Goal: Find specific page/section: Find specific page/section

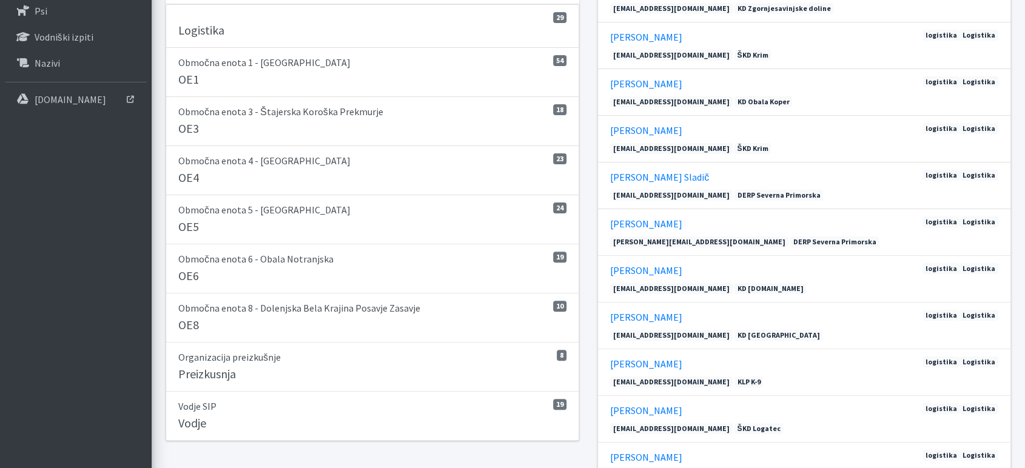
scroll to position [321, 0]
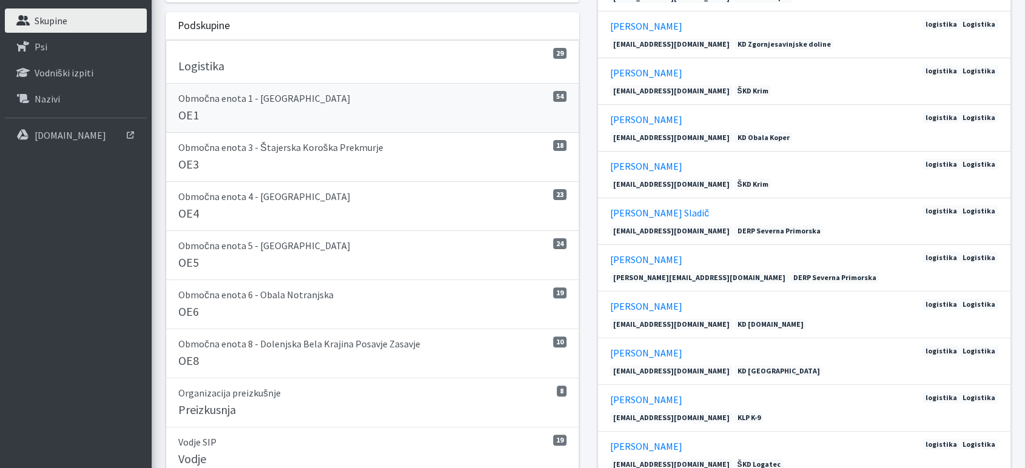
click at [241, 108] on div "OE1" at bounding box center [372, 116] width 388 height 17
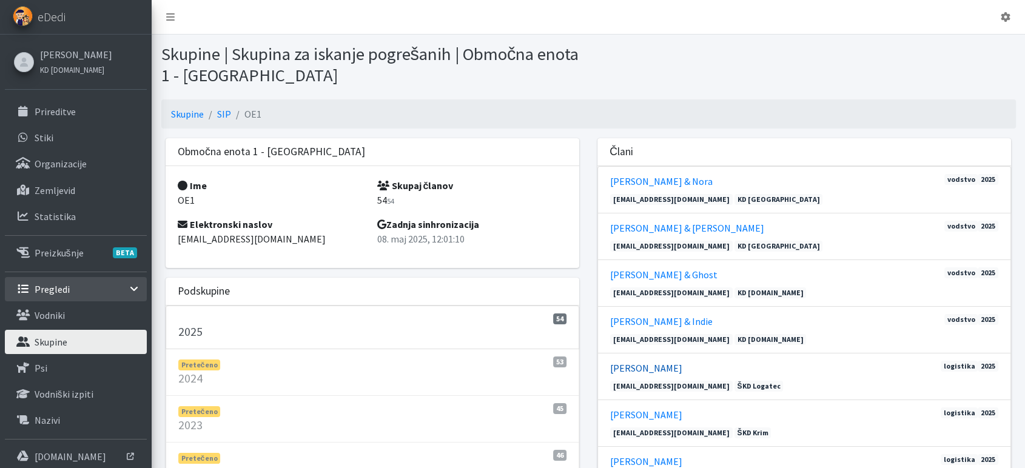
click at [639, 370] on link "[PERSON_NAME]" at bounding box center [646, 368] width 72 height 12
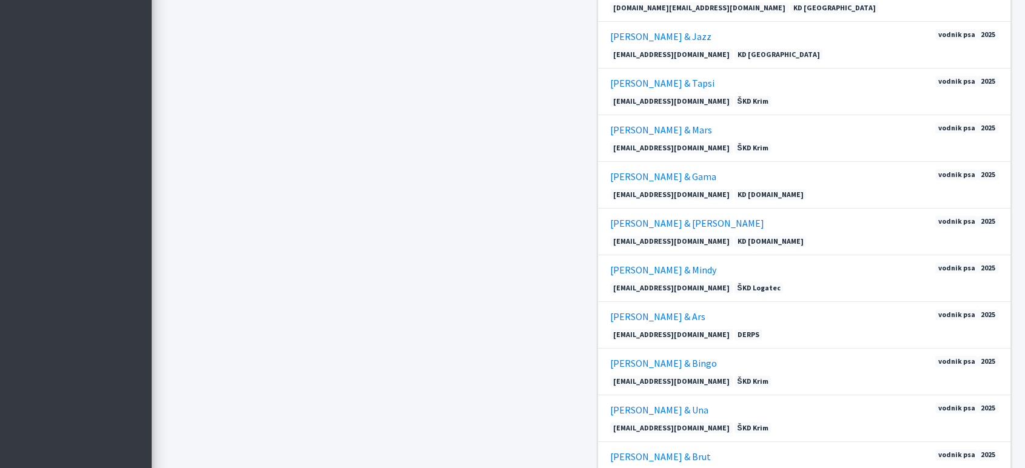
scroll to position [999, 0]
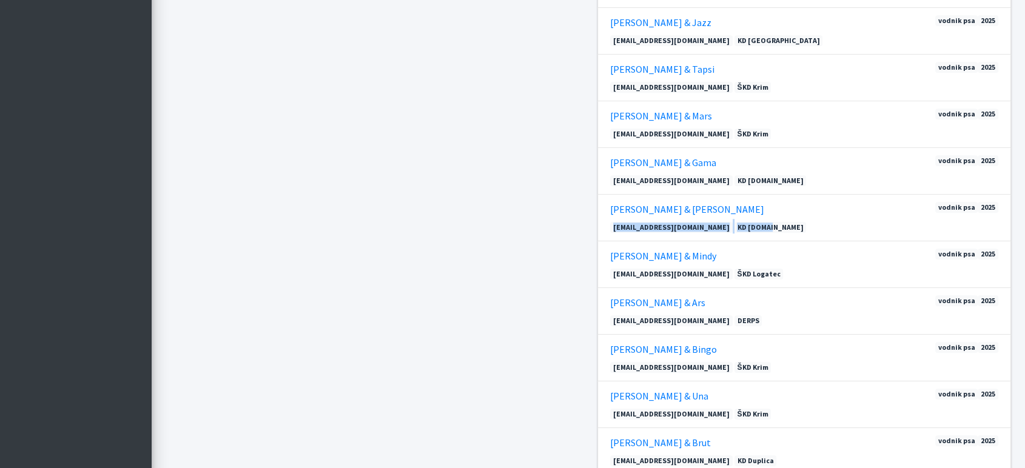
drag, startPoint x: 1024, startPoint y: 213, endPoint x: 1024, endPoint y: 224, distance: 10.9
click at [1024, 224] on div "Skupine SIP OE1 Območna enota 1 - Ljubljana Ime OE1 Skupaj članov 54 54 Elektro…" at bounding box center [588, 399] width 873 height 2599
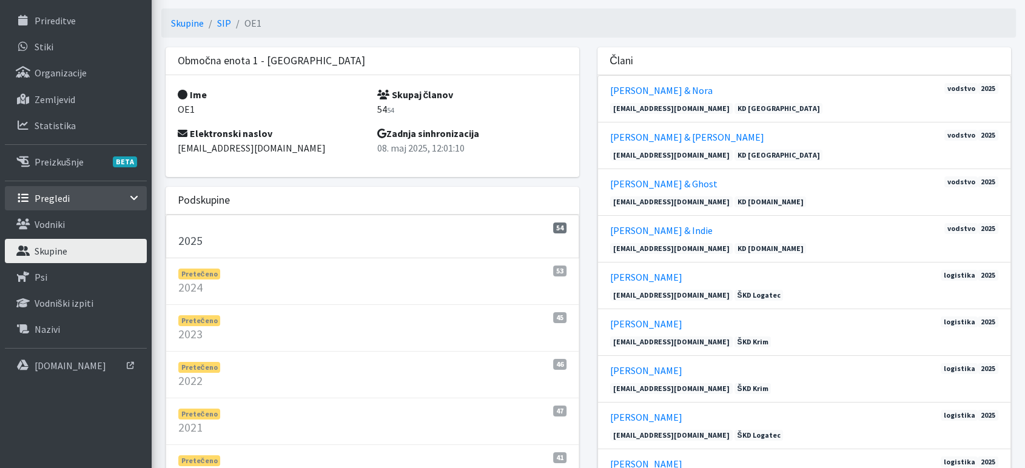
scroll to position [0, 0]
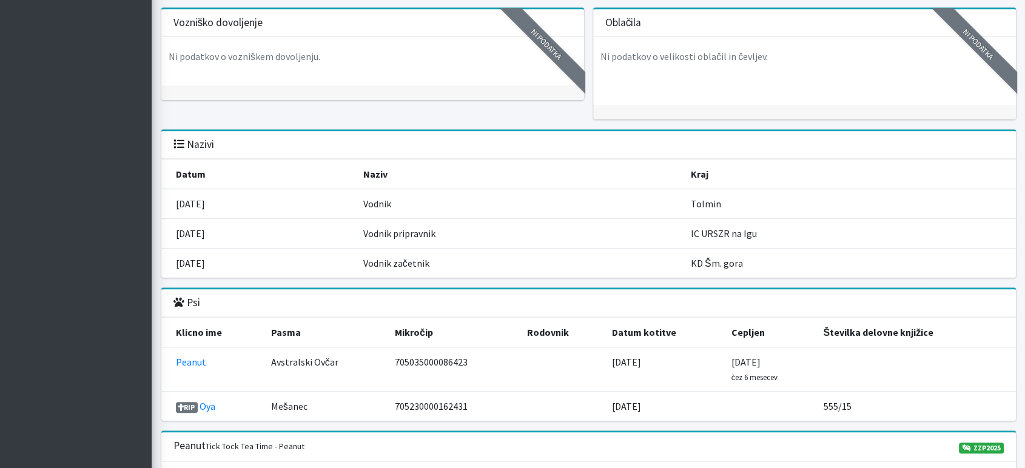
scroll to position [969, 0]
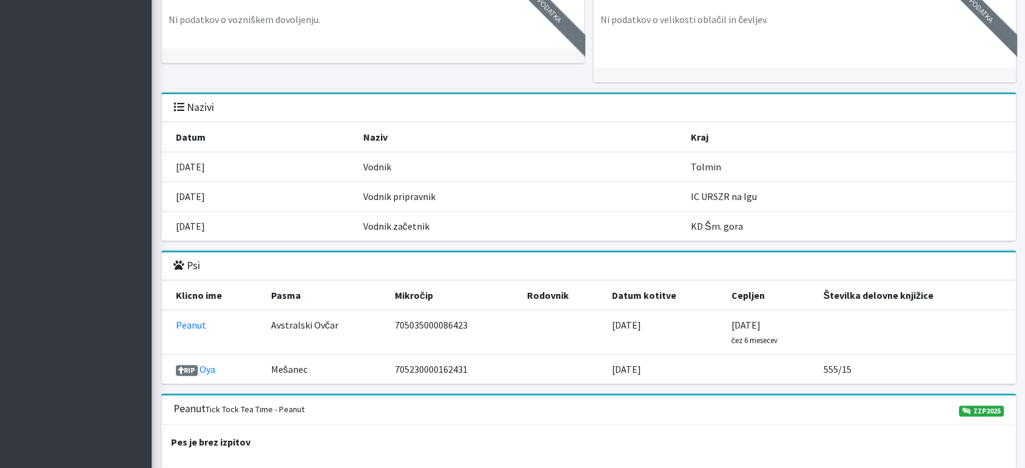
drag, startPoint x: 1021, startPoint y: 253, endPoint x: 1020, endPoint y: 278, distance: 24.3
click at [1020, 278] on div "6 Udeležba 1 Potrdila SIP 2025 2/2 KNZV2025 )" at bounding box center [588, 62] width 873 height 1904
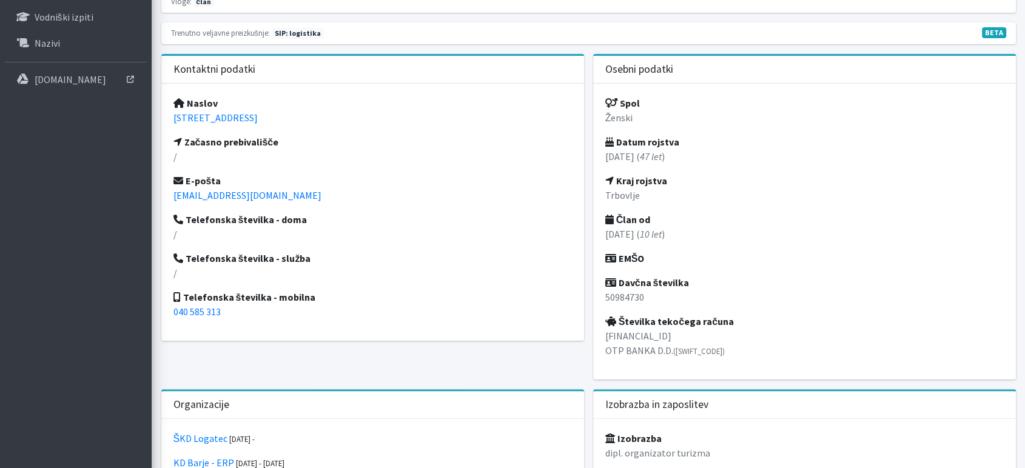
scroll to position [375, 0]
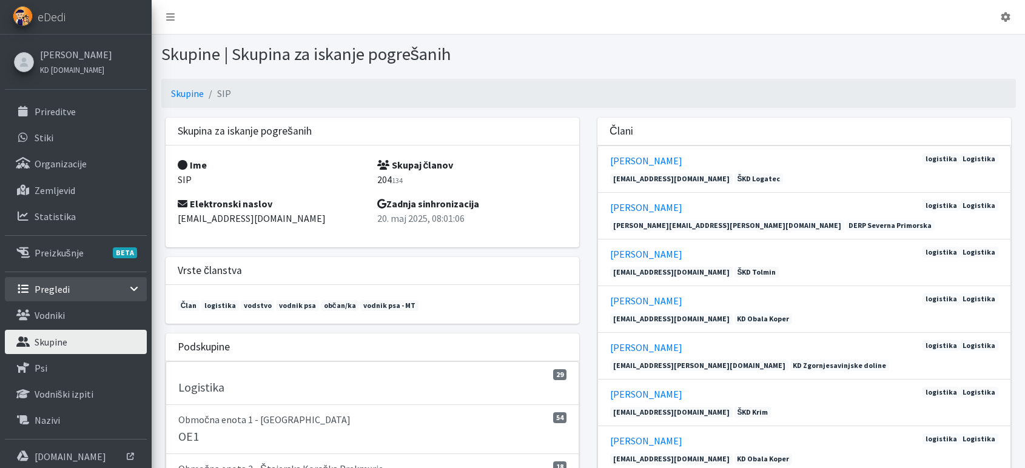
scroll to position [321, 0]
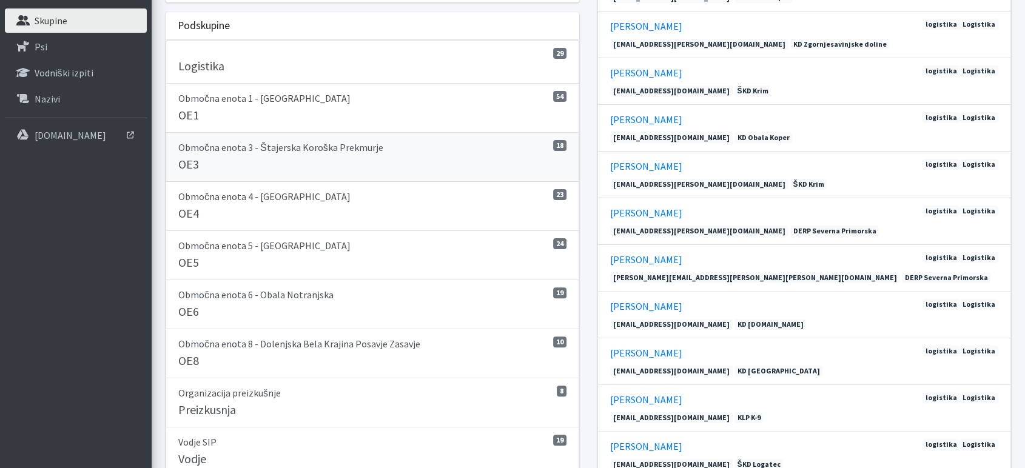
click at [211, 155] on link "18 Območna enota 3 - Štajerska Koroška Prekmurje OE3" at bounding box center [373, 157] width 414 height 49
click at [227, 213] on div "OE4" at bounding box center [372, 214] width 388 height 17
click at [194, 257] on h5 "OE5" at bounding box center [188, 262] width 21 height 15
click at [213, 317] on div "OE6" at bounding box center [372, 312] width 388 height 17
click at [222, 365] on div "OE8" at bounding box center [372, 362] width 388 height 17
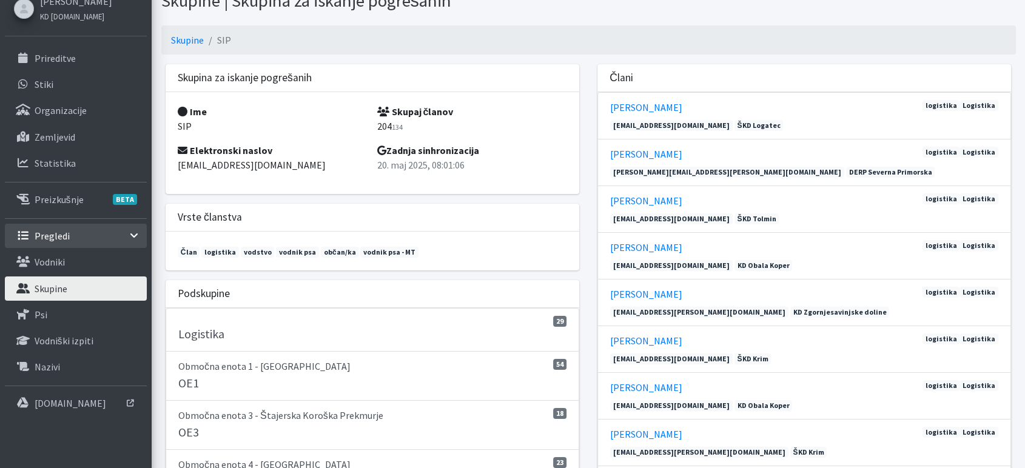
scroll to position [0, 0]
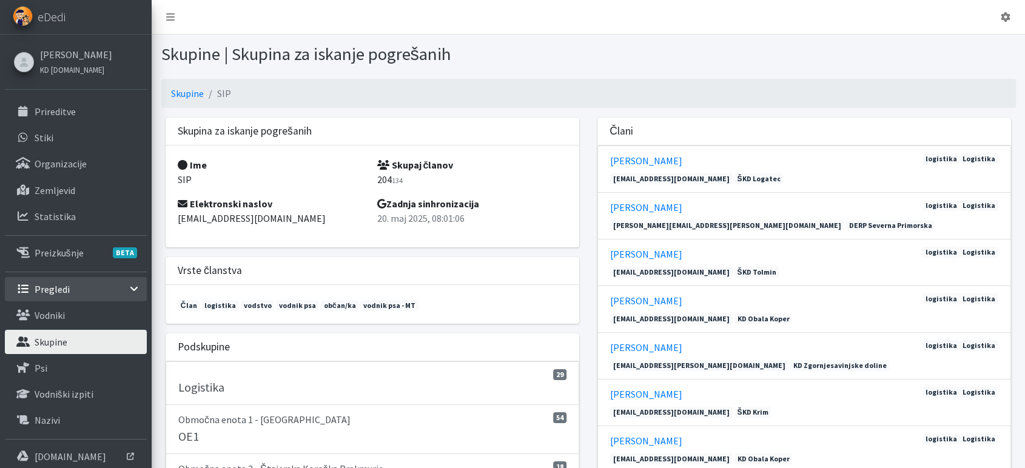
click at [64, 341] on p "Skupine" at bounding box center [51, 342] width 33 height 12
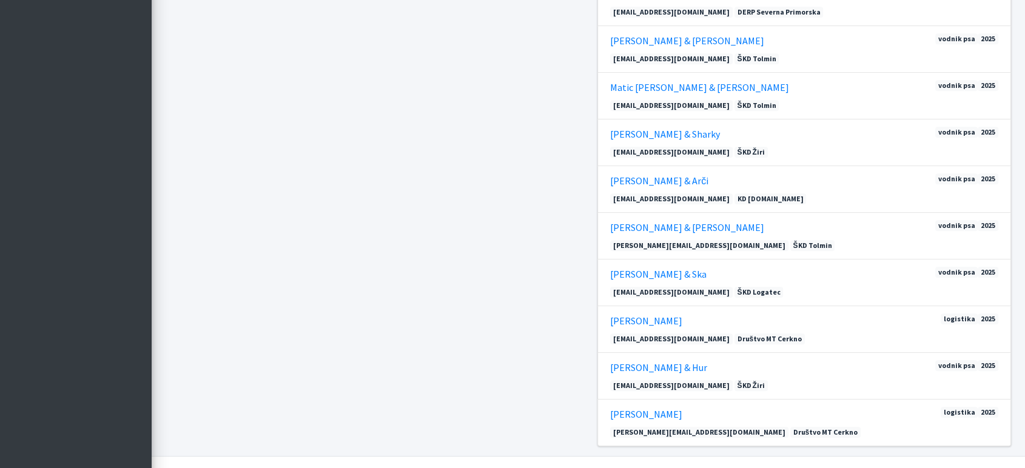
scroll to position [861, 0]
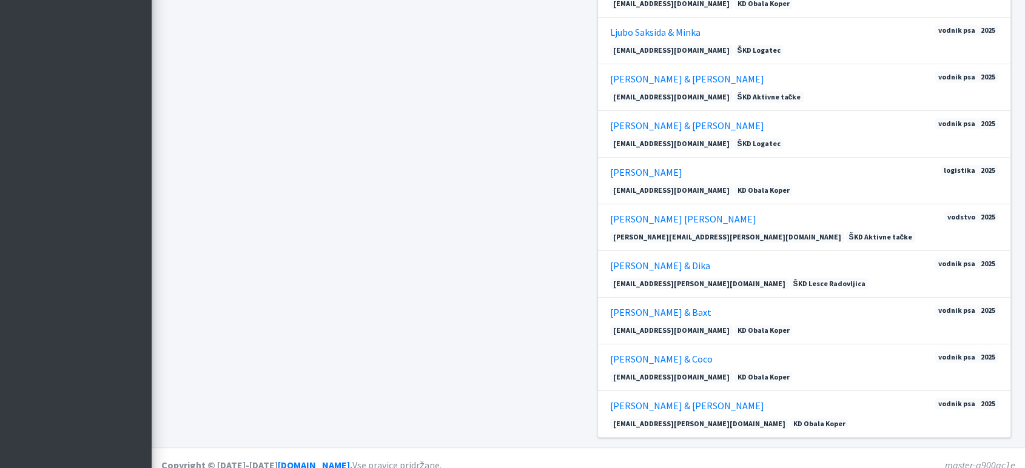
scroll to position [628, 0]
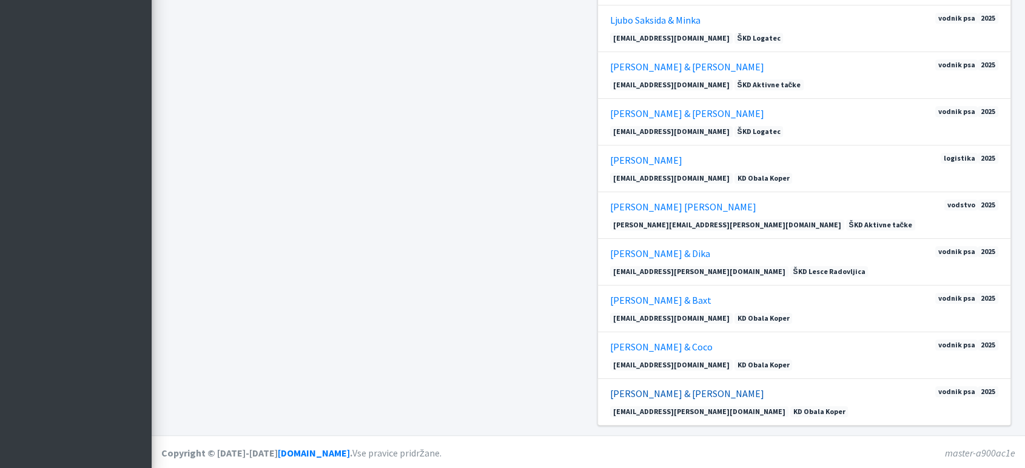
click at [654, 392] on link "Valter Blažević & Kira" at bounding box center [687, 394] width 154 height 12
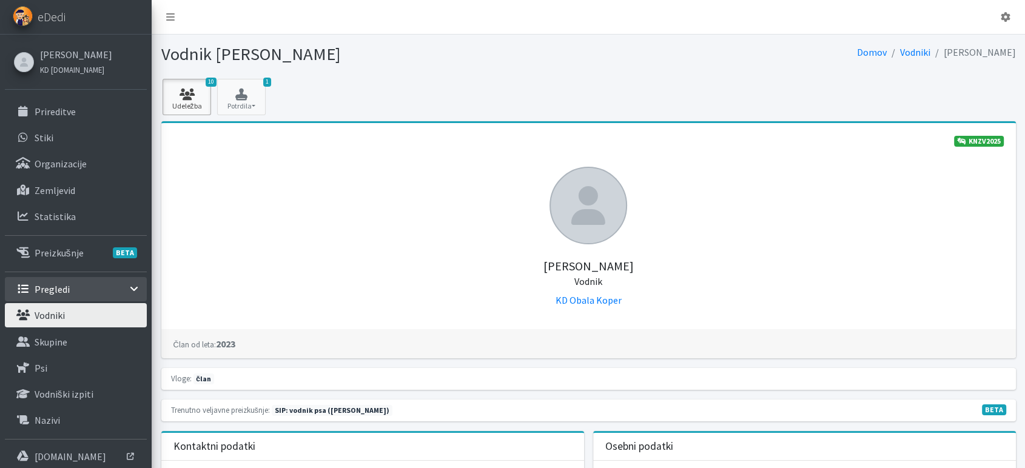
click at [187, 96] on icon at bounding box center [186, 95] width 41 height 12
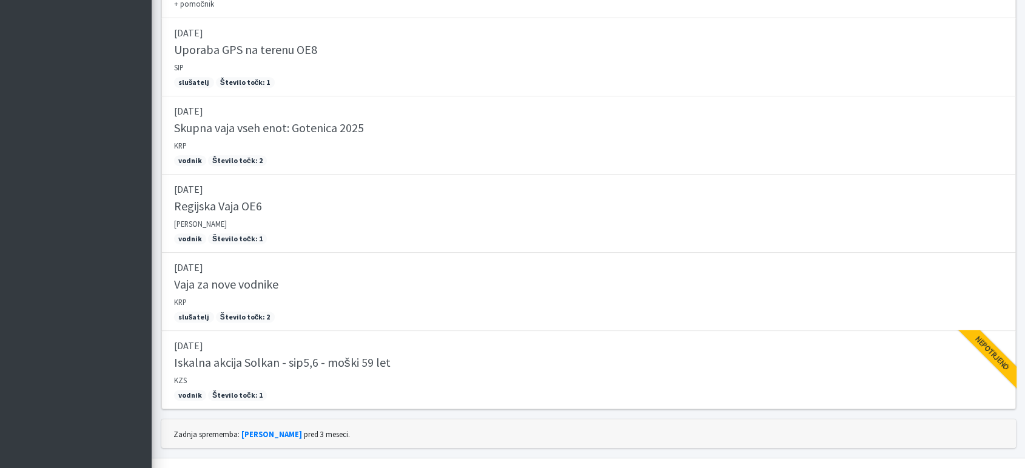
scroll to position [606, 0]
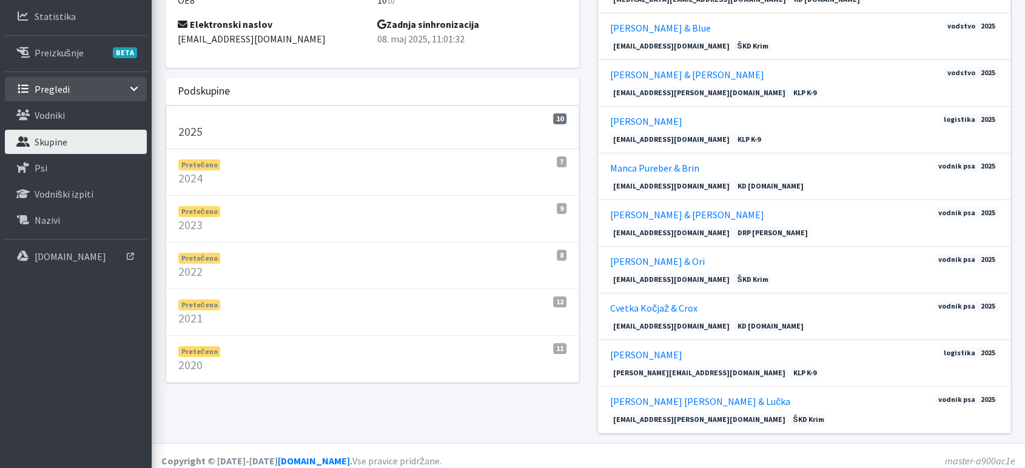
scroll to position [209, 0]
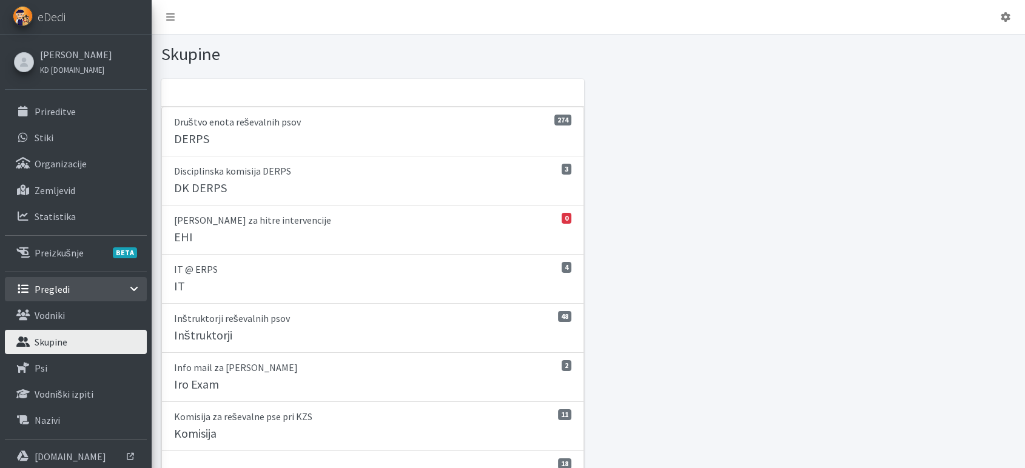
click at [135, 290] on icon at bounding box center [134, 289] width 10 height 6
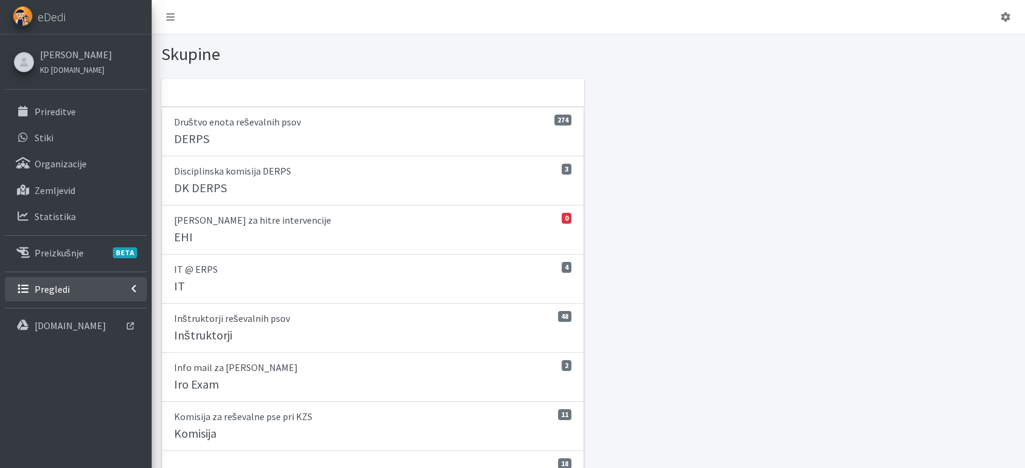
click at [135, 290] on icon at bounding box center [134, 289] width 6 height 10
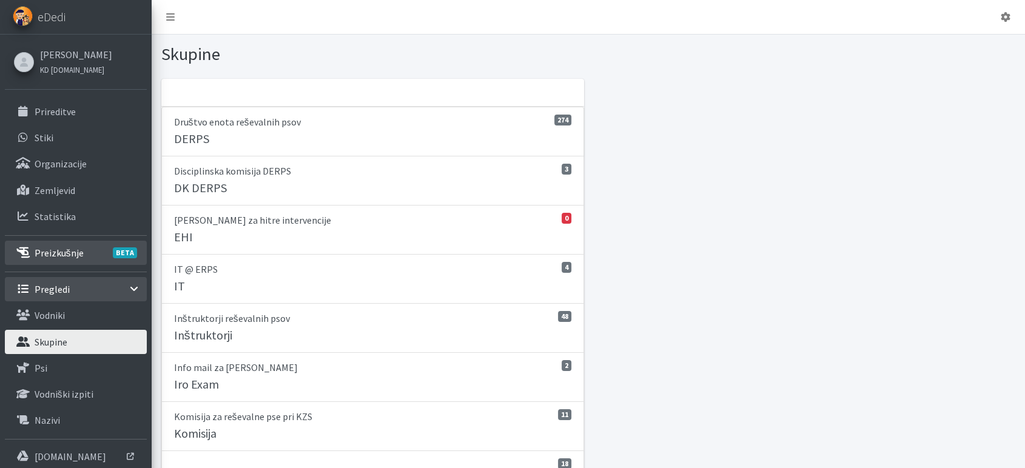
click at [61, 251] on p "Preizkušnje BETA" at bounding box center [59, 253] width 49 height 12
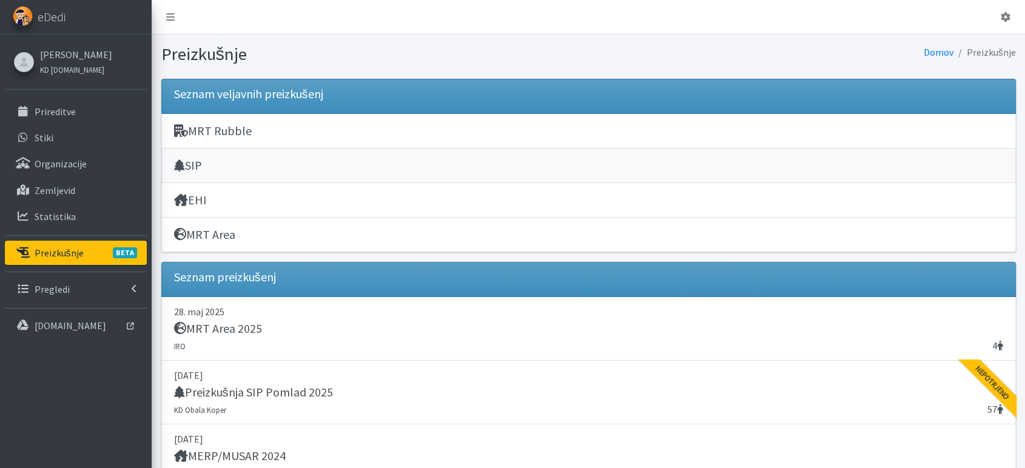
click at [197, 162] on h5 "SIP" at bounding box center [188, 165] width 28 height 15
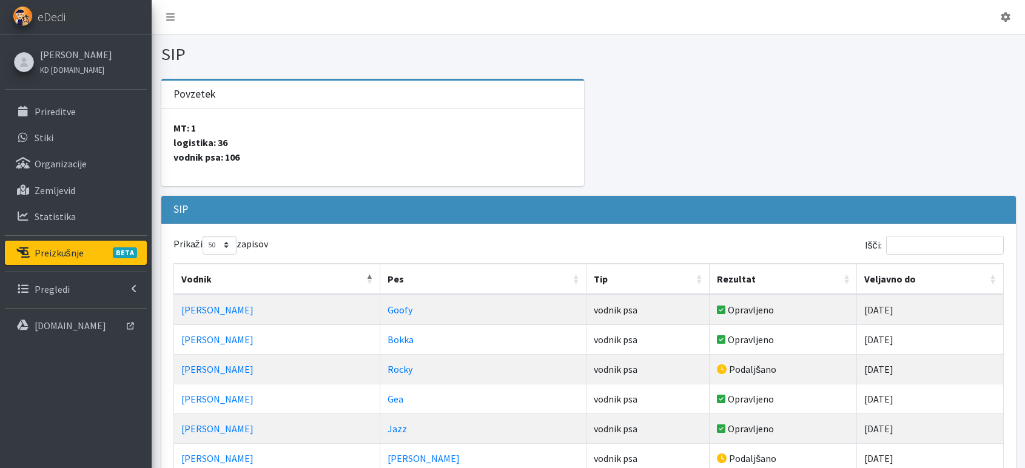
select select "50"
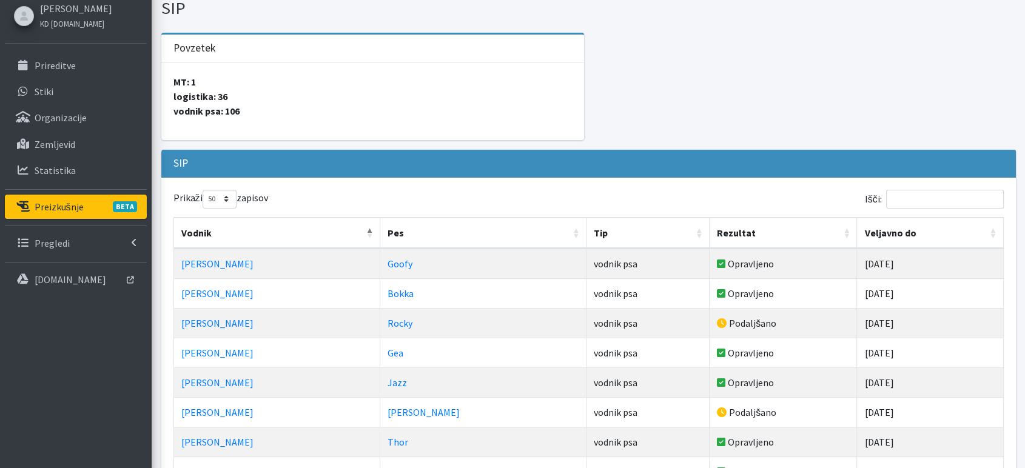
scroll to position [35, 0]
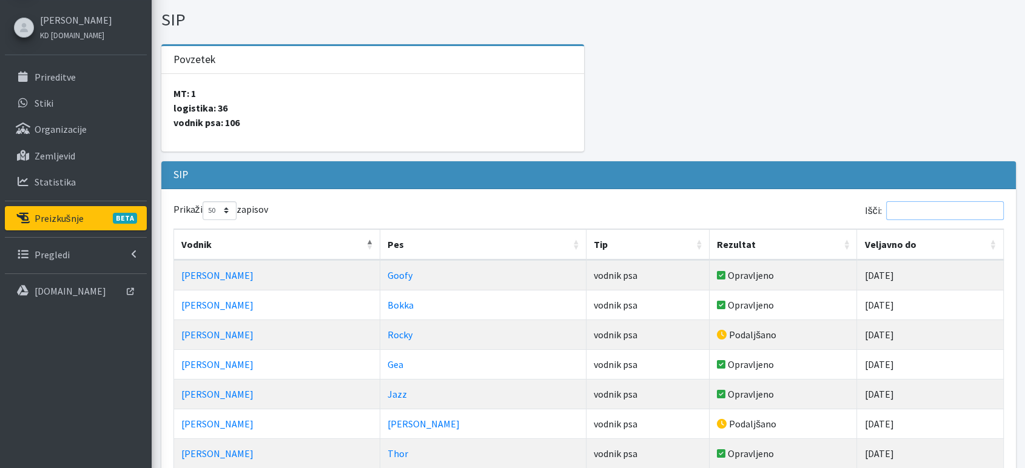
click at [919, 208] on input "Išči:" at bounding box center [945, 210] width 118 height 19
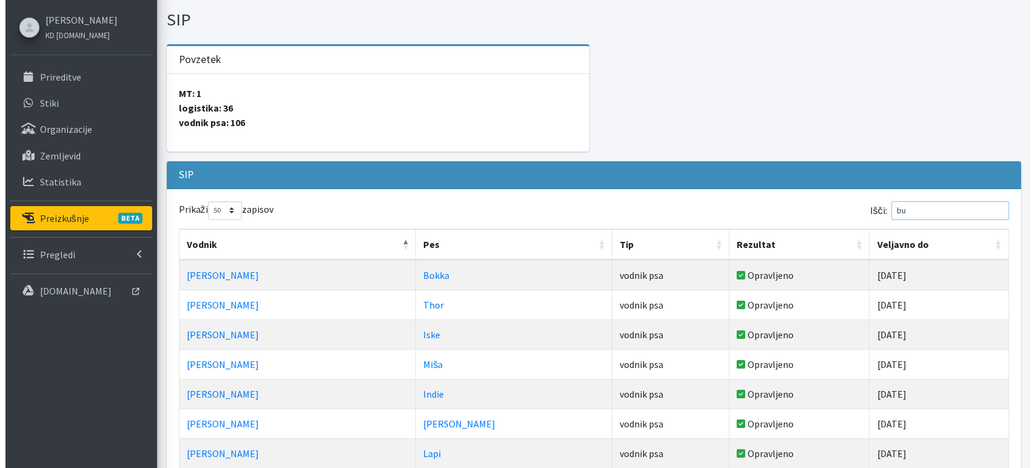
scroll to position [0, 0]
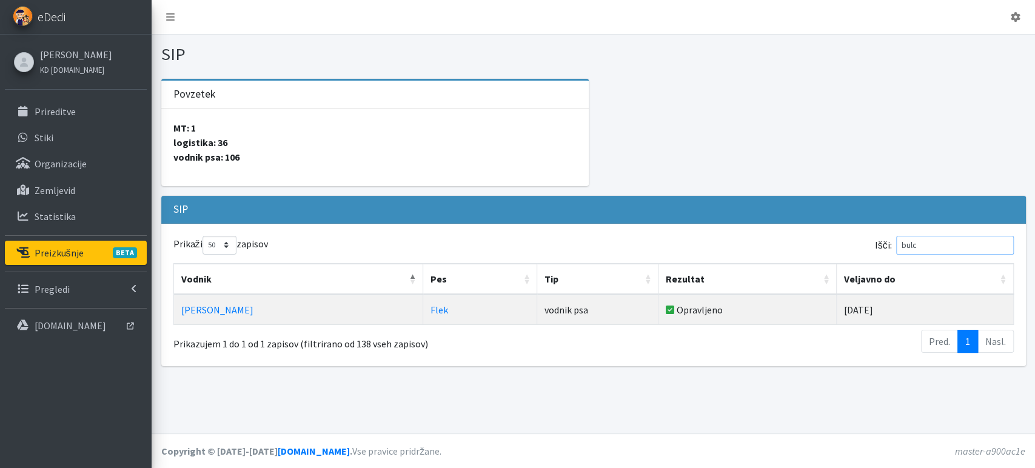
type input "bulc"
